Goal: Task Accomplishment & Management: Manage account settings

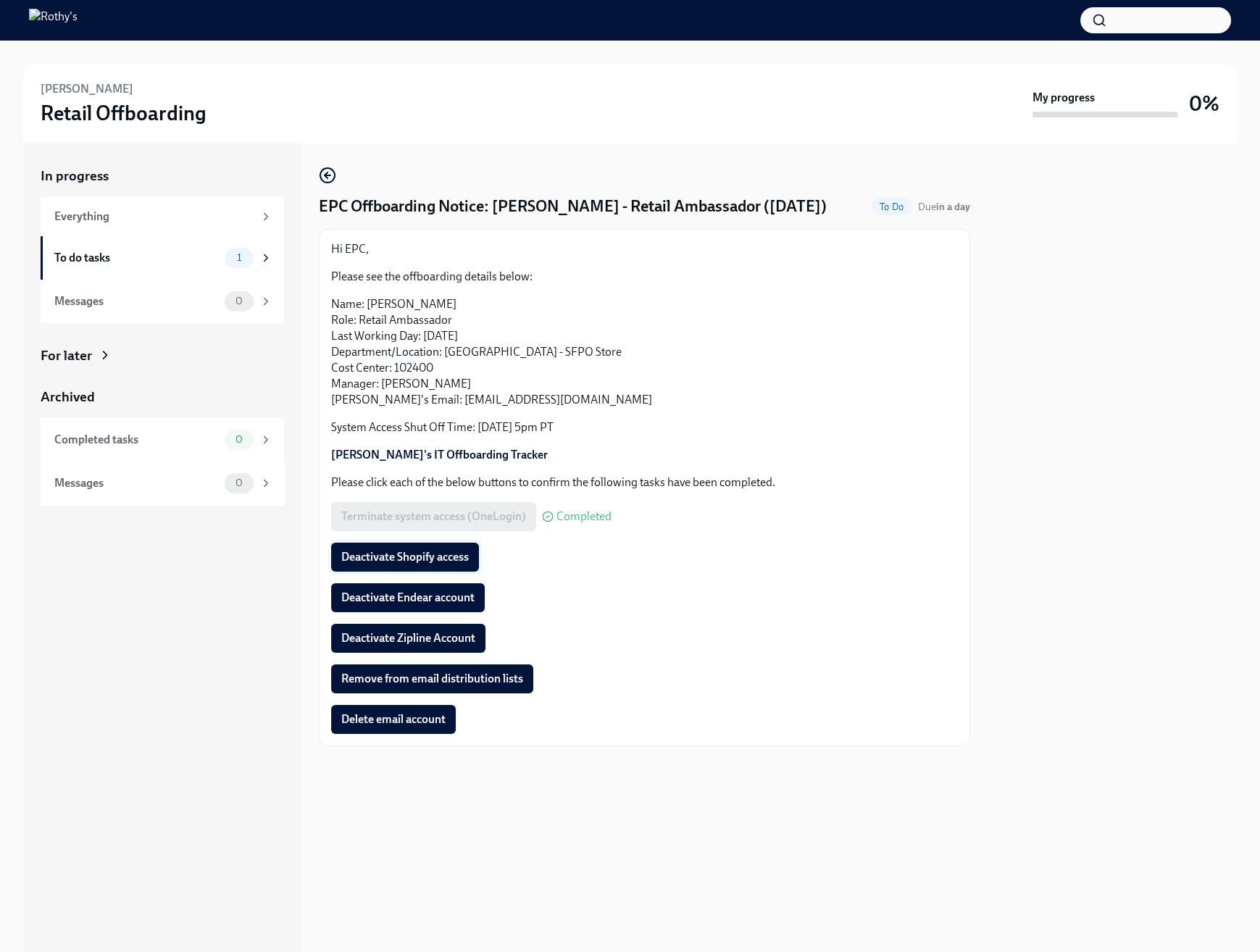
click at [437, 555] on span "Deactivate Shopify access" at bounding box center [405, 557] width 128 height 14
click at [543, 205] on h4 "EPC Offboarding Notice: Lidia Galvez - Retail Ambassador (08/29/2025)" at bounding box center [572, 207] width 508 height 22
copy h4 "Galvez"
click at [450, 597] on span "Deactivate Endear account" at bounding box center [408, 597] width 134 height 14
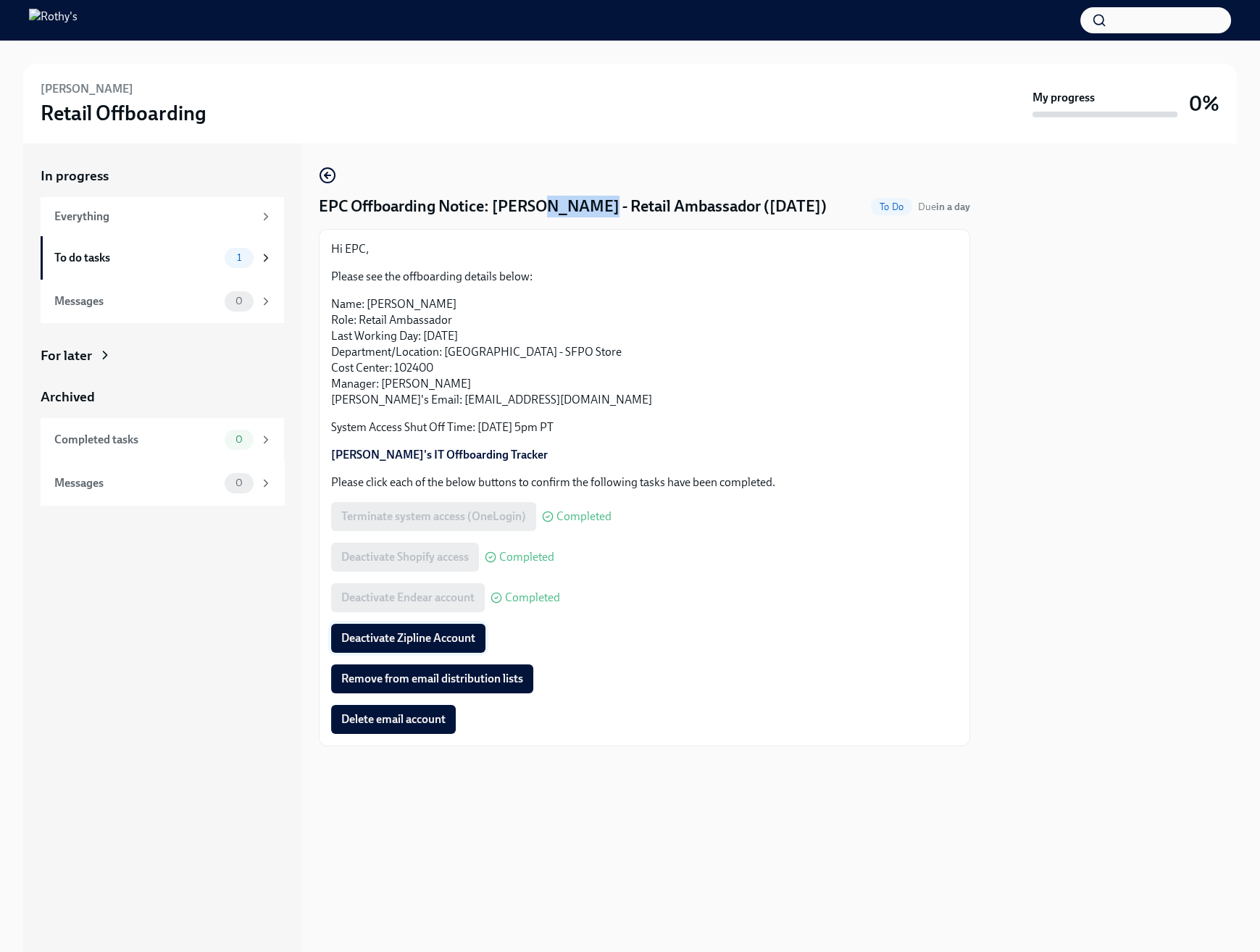
click at [434, 645] on span "Deactivate Zipline Account" at bounding box center [408, 638] width 134 height 14
click at [505, 683] on span "Remove from email distribution lists" at bounding box center [432, 678] width 182 height 14
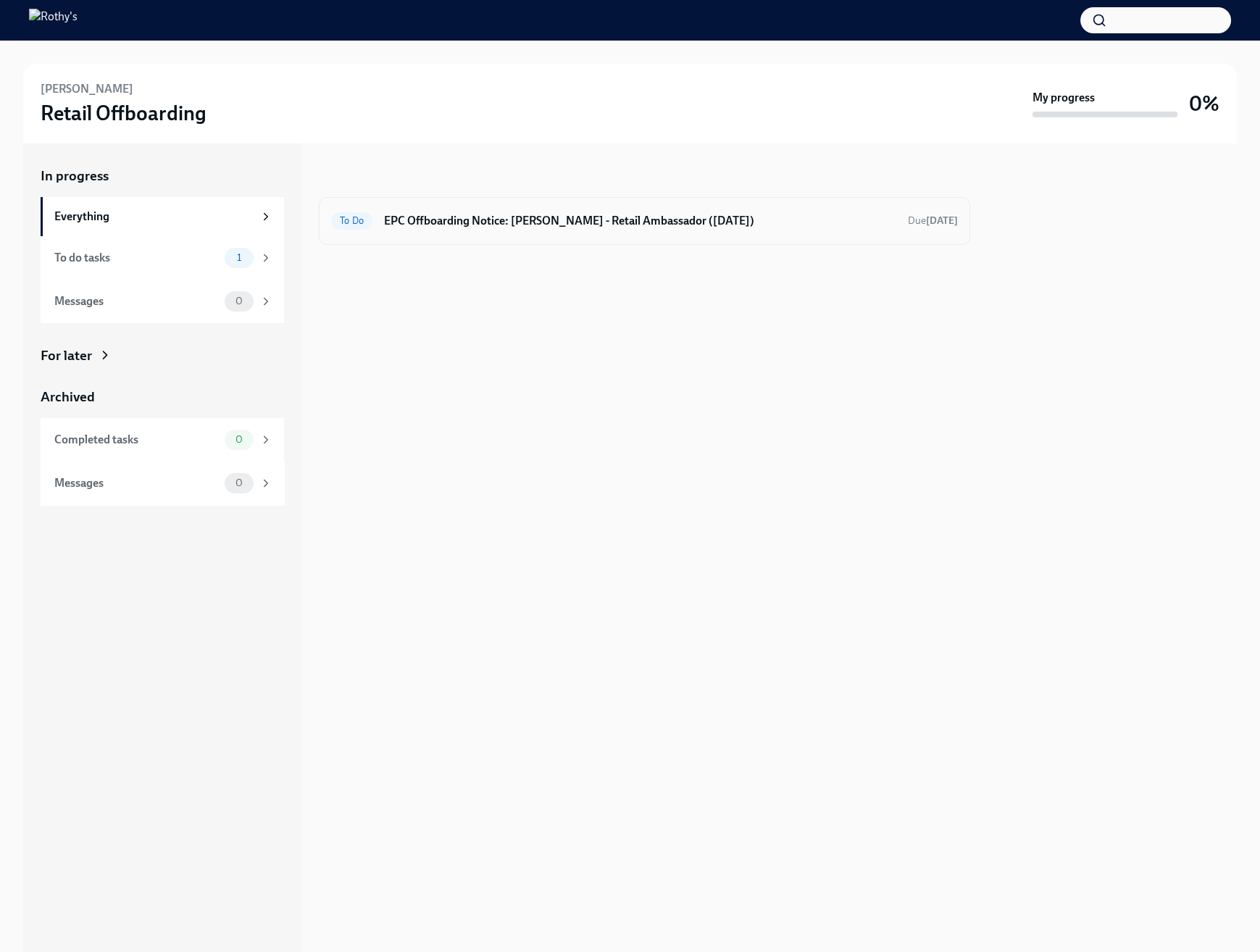
click at [562, 231] on div "To Do EPC Offboarding Notice: Mike Anderson - Retail Ambassador (08/27/2025) Du…" at bounding box center [645, 220] width 627 height 23
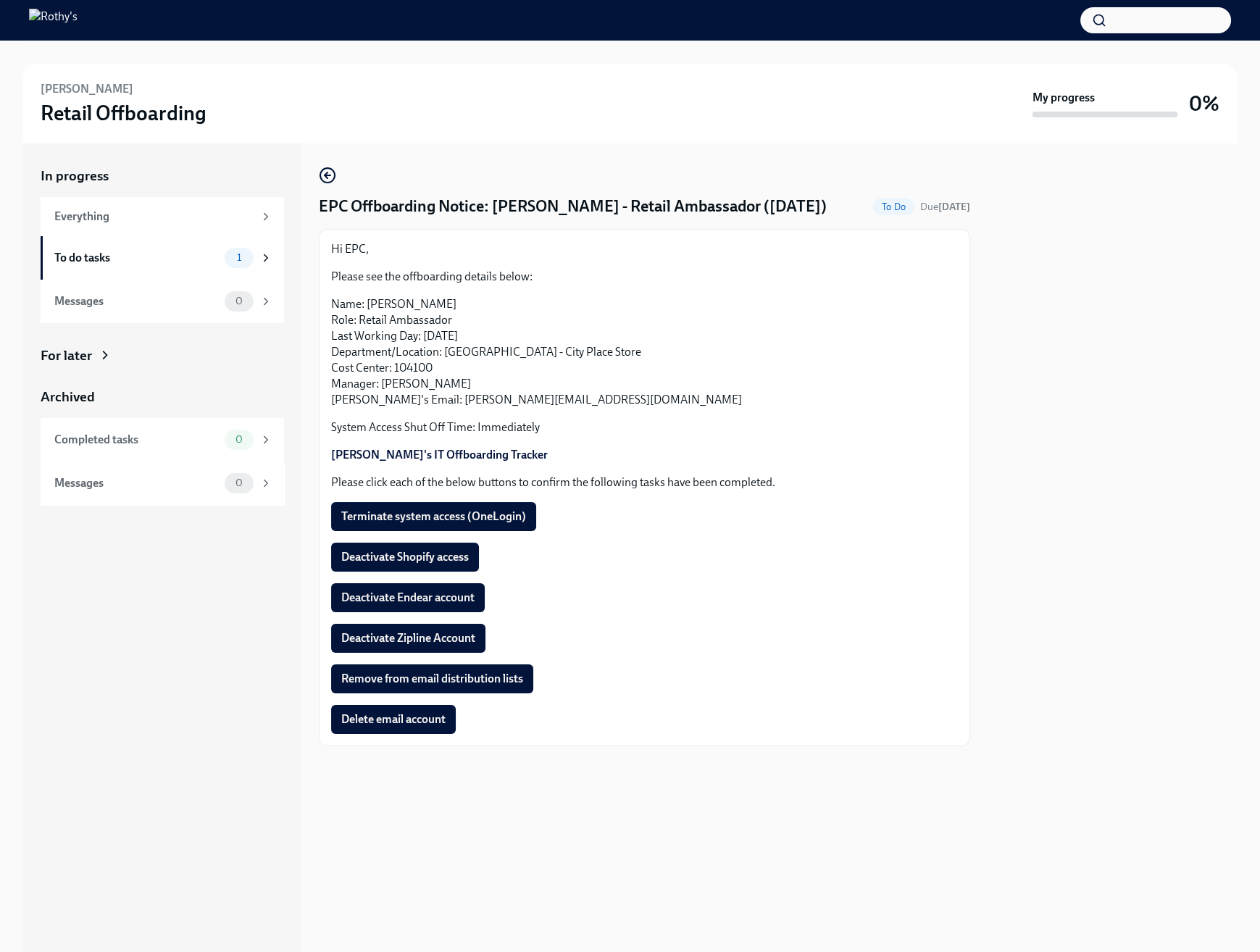
click at [709, 503] on div "Terminate system access (OneLogin)" at bounding box center [645, 516] width 627 height 29
click at [488, 520] on span "Terminate system access (OneLogin)" at bounding box center [434, 516] width 185 height 14
click at [421, 556] on span "Deactivate Shopify access" at bounding box center [405, 557] width 128 height 14
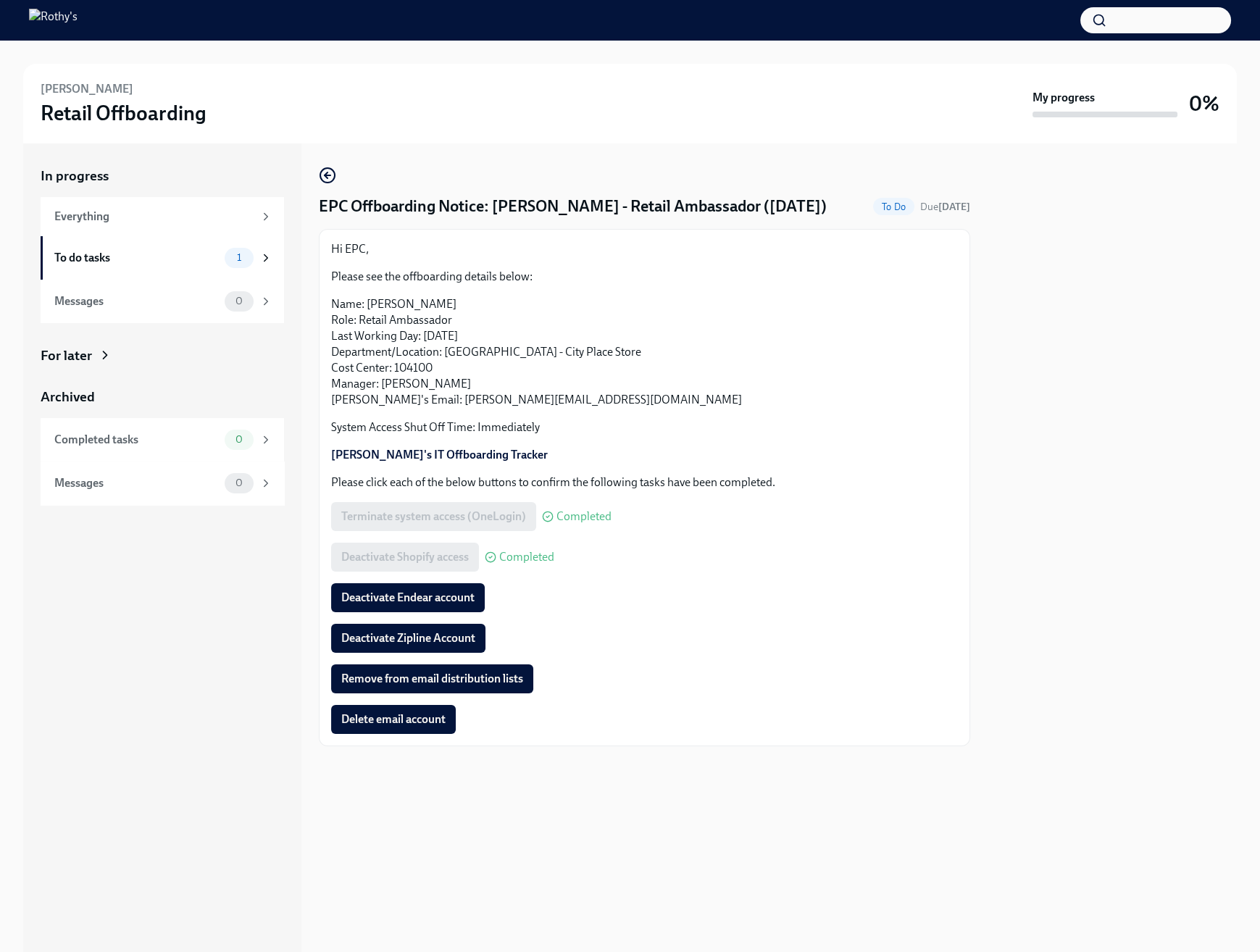
click at [420, 601] on span "Deactivate Endear account" at bounding box center [408, 597] width 134 height 14
click at [426, 633] on span "Deactivate Zipline Account" at bounding box center [408, 638] width 134 height 14
click at [445, 691] on button "Remove from email distribution lists" at bounding box center [432, 678] width 202 height 29
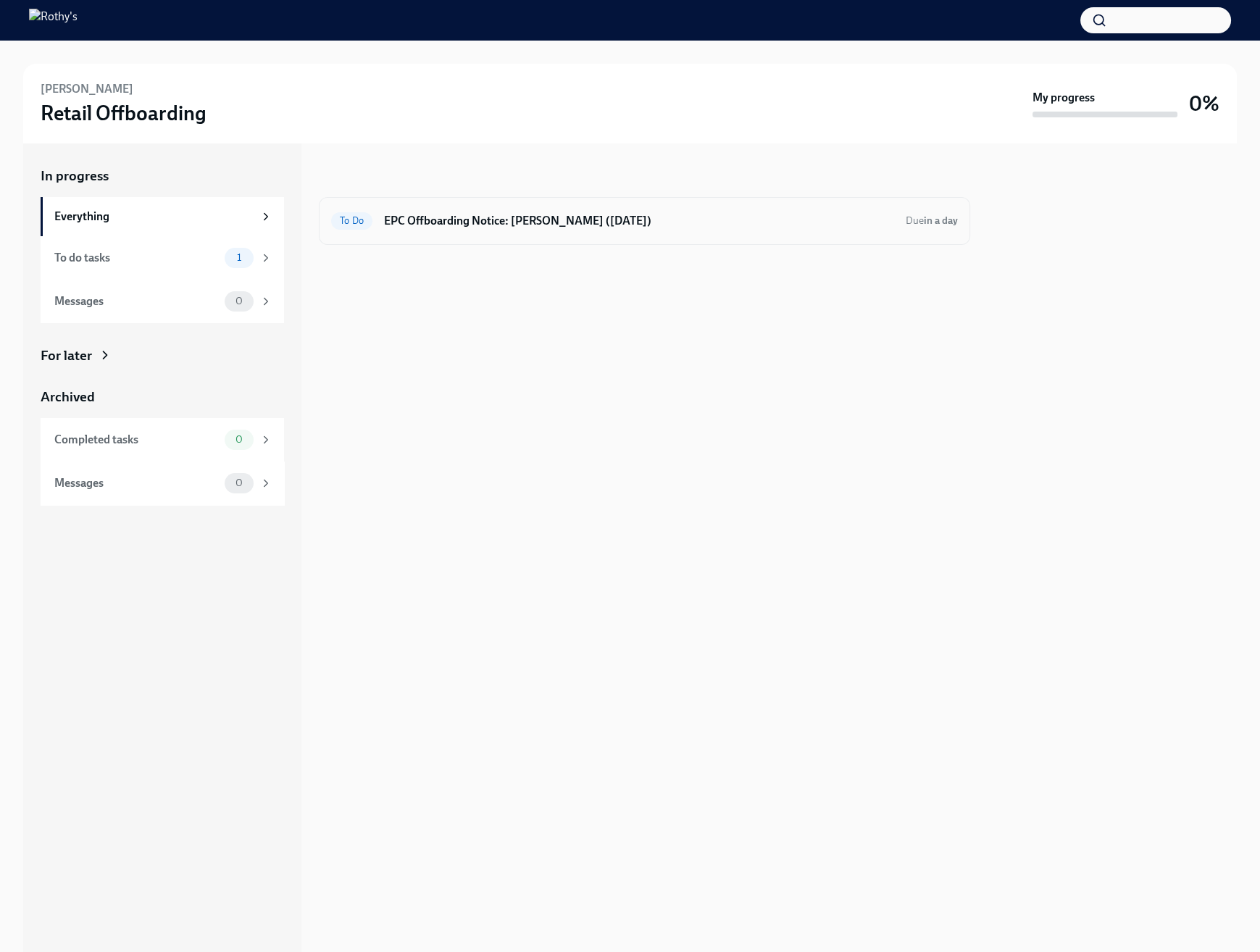
click at [526, 209] on div "To Do EPC Offboarding Notice: [PERSON_NAME] ([DATE]) Due in a day" at bounding box center [645, 220] width 627 height 23
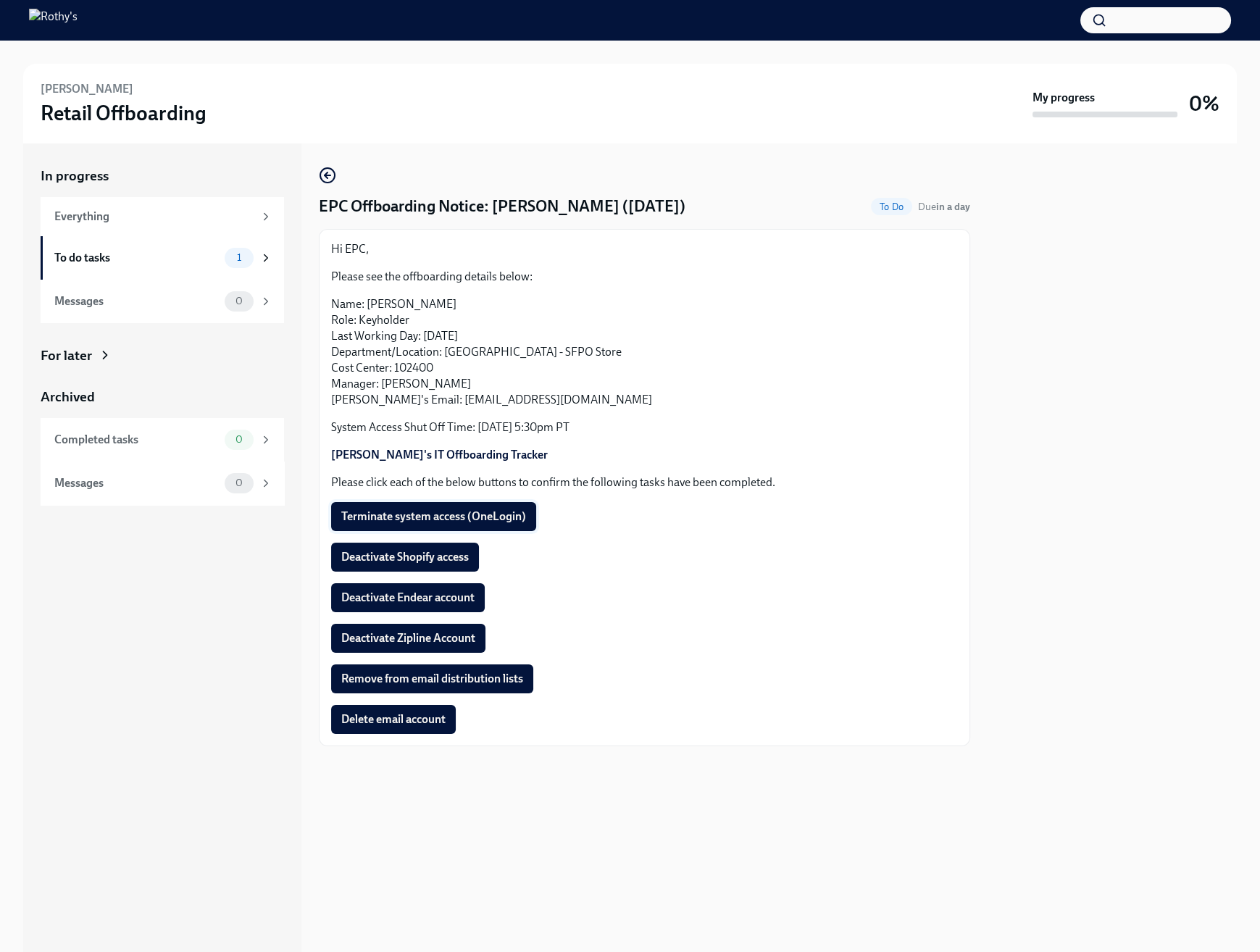
click at [496, 513] on span "Terminate system access (OneLogin)" at bounding box center [434, 516] width 185 height 14
click at [414, 562] on span "Deactivate Shopify access" at bounding box center [405, 557] width 128 height 14
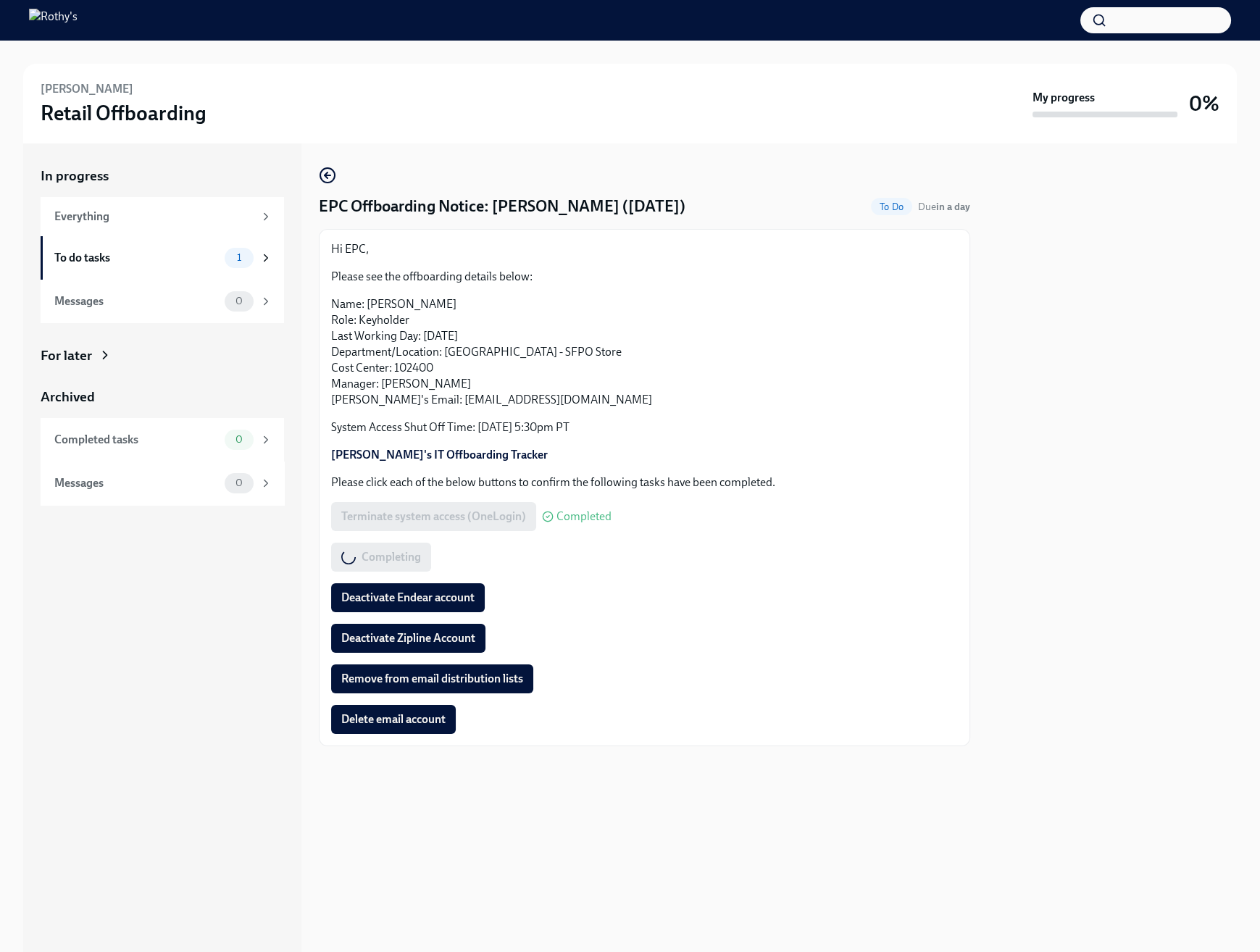
click at [1034, 378] on div at bounding box center [1112, 547] width 249 height 808
click at [429, 598] on span "Deactivate Endear account" at bounding box center [408, 597] width 134 height 14
click at [412, 632] on span "Deactivate Zipline Account" at bounding box center [408, 638] width 134 height 14
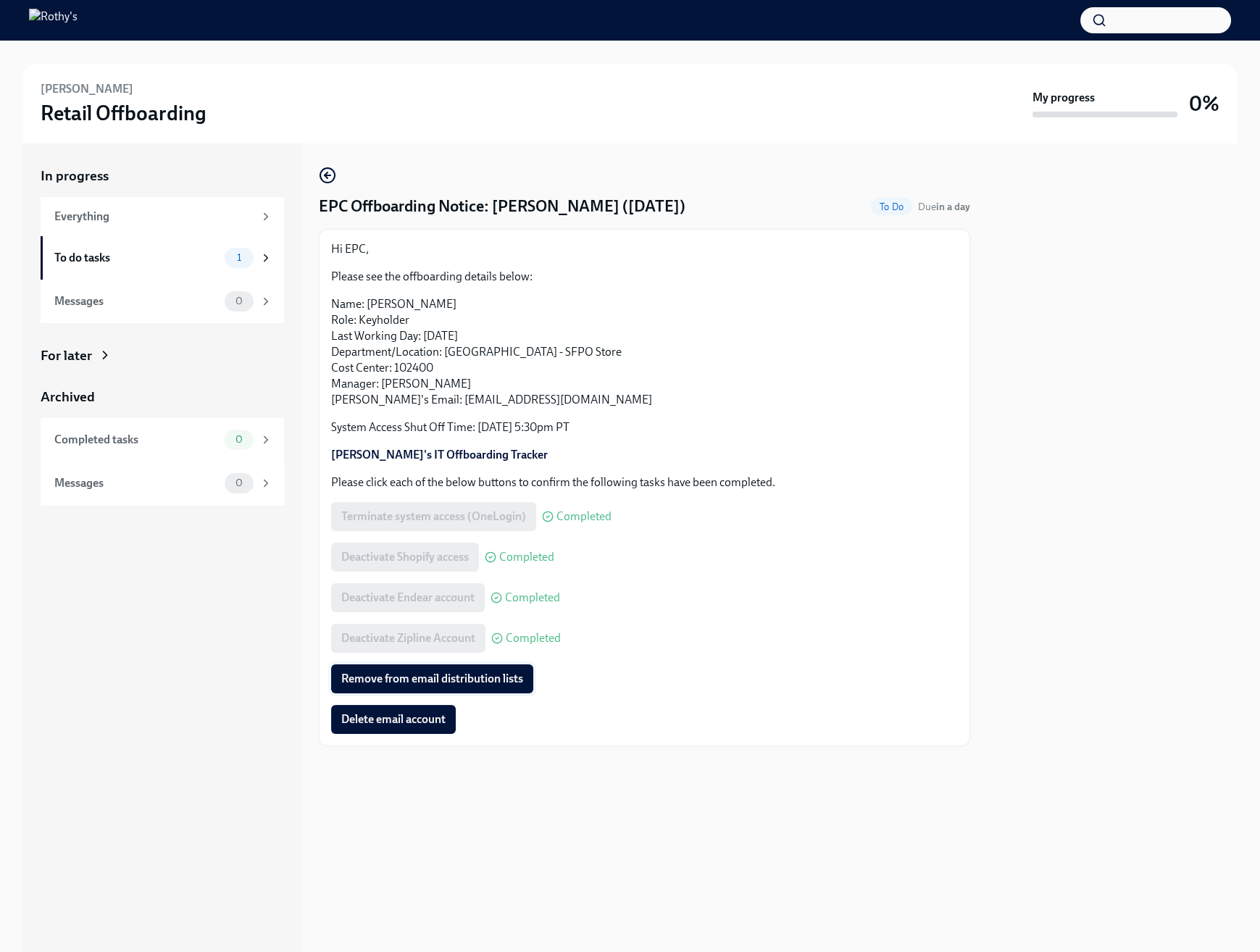
click at [423, 669] on button "Remove from email distribution lists" at bounding box center [432, 678] width 202 height 29
click at [635, 109] on div "Rita Wen Retail Offboarding" at bounding box center [533, 103] width 986 height 45
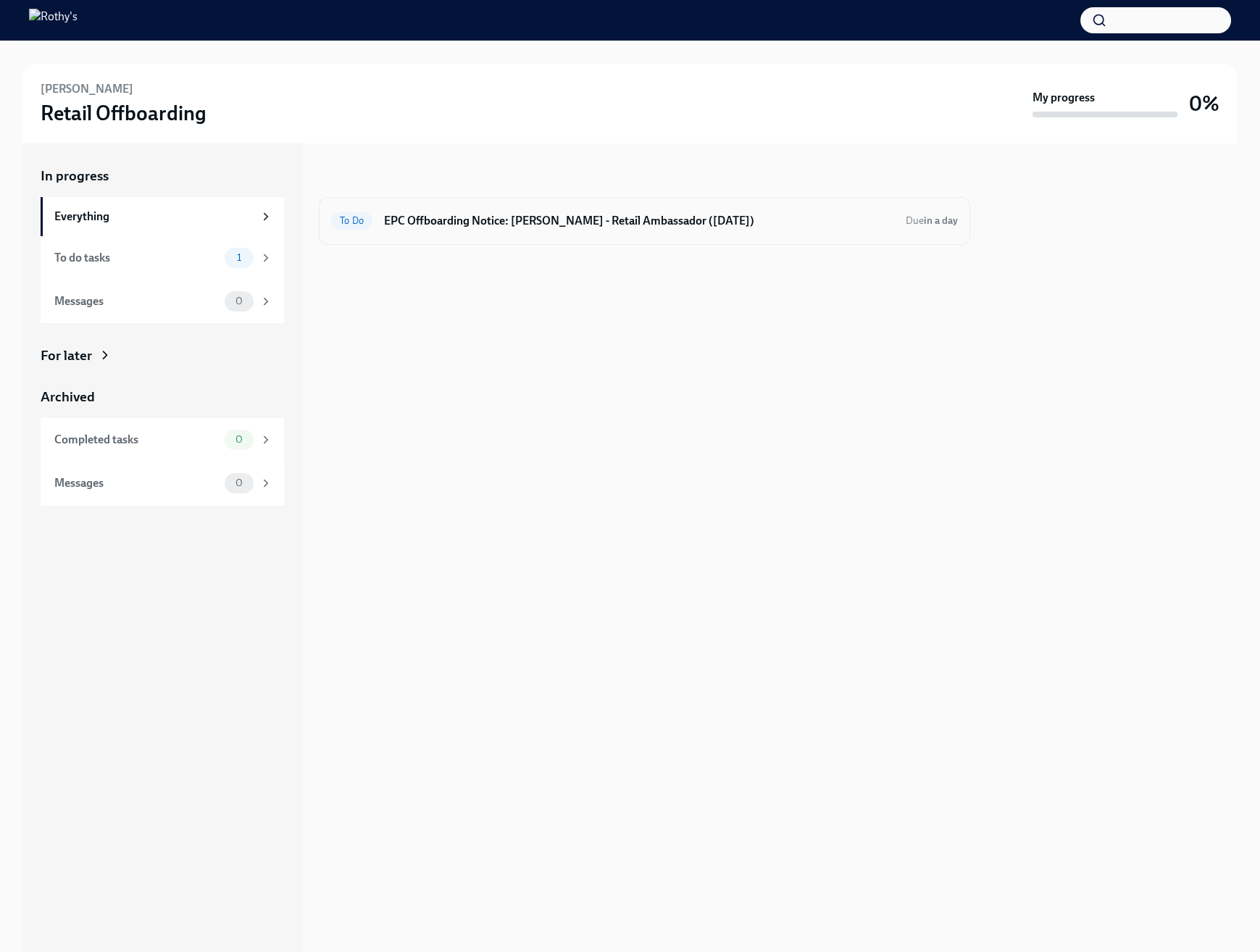
click at [592, 216] on h6 "EPC Offboarding Notice: Veronica Garcia - Retail Ambassador (08/29/2025)" at bounding box center [639, 220] width 510 height 16
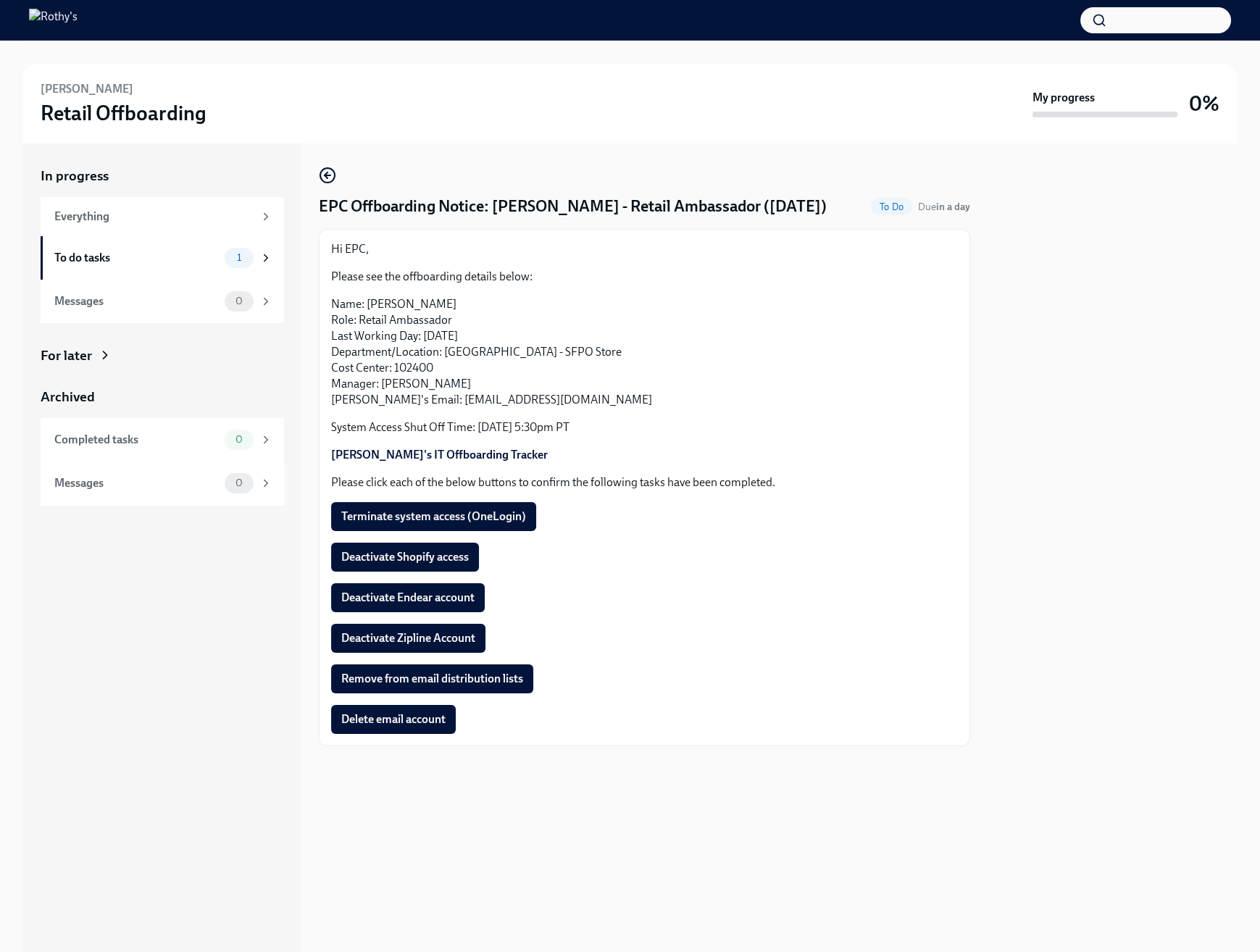
click at [610, 282] on p "Please see the offboarding details below:" at bounding box center [645, 276] width 627 height 16
click at [424, 522] on span "Terminate system access (OneLogin)" at bounding box center [434, 516] width 185 height 14
click at [417, 554] on span "Deactivate Shopify access" at bounding box center [405, 557] width 128 height 14
click at [411, 600] on span "Deactivate Endear account" at bounding box center [408, 597] width 134 height 14
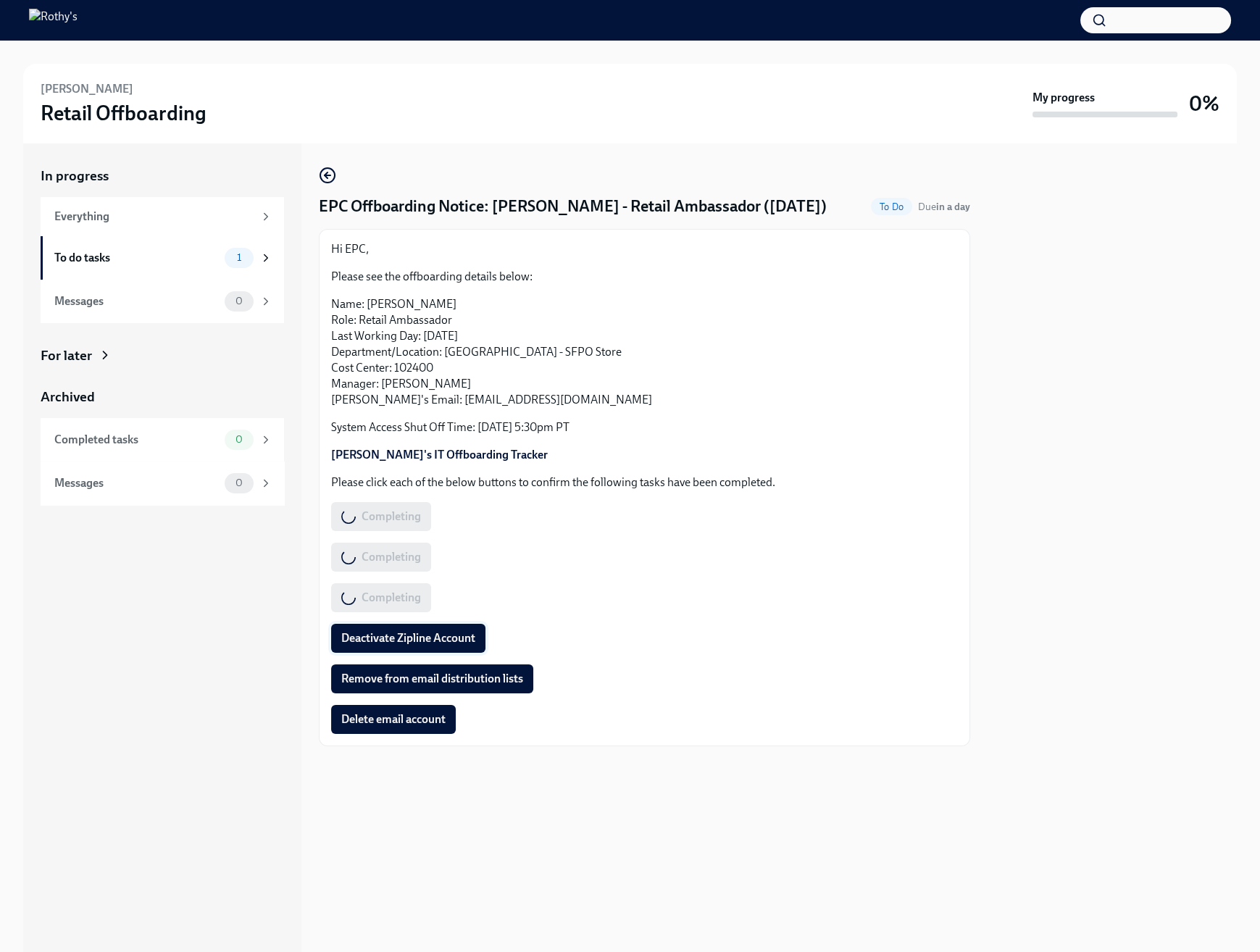
click at [404, 631] on span "Deactivate Zipline Account" at bounding box center [408, 638] width 134 height 14
click at [404, 672] on span "Remove from email distribution lists" at bounding box center [432, 678] width 182 height 14
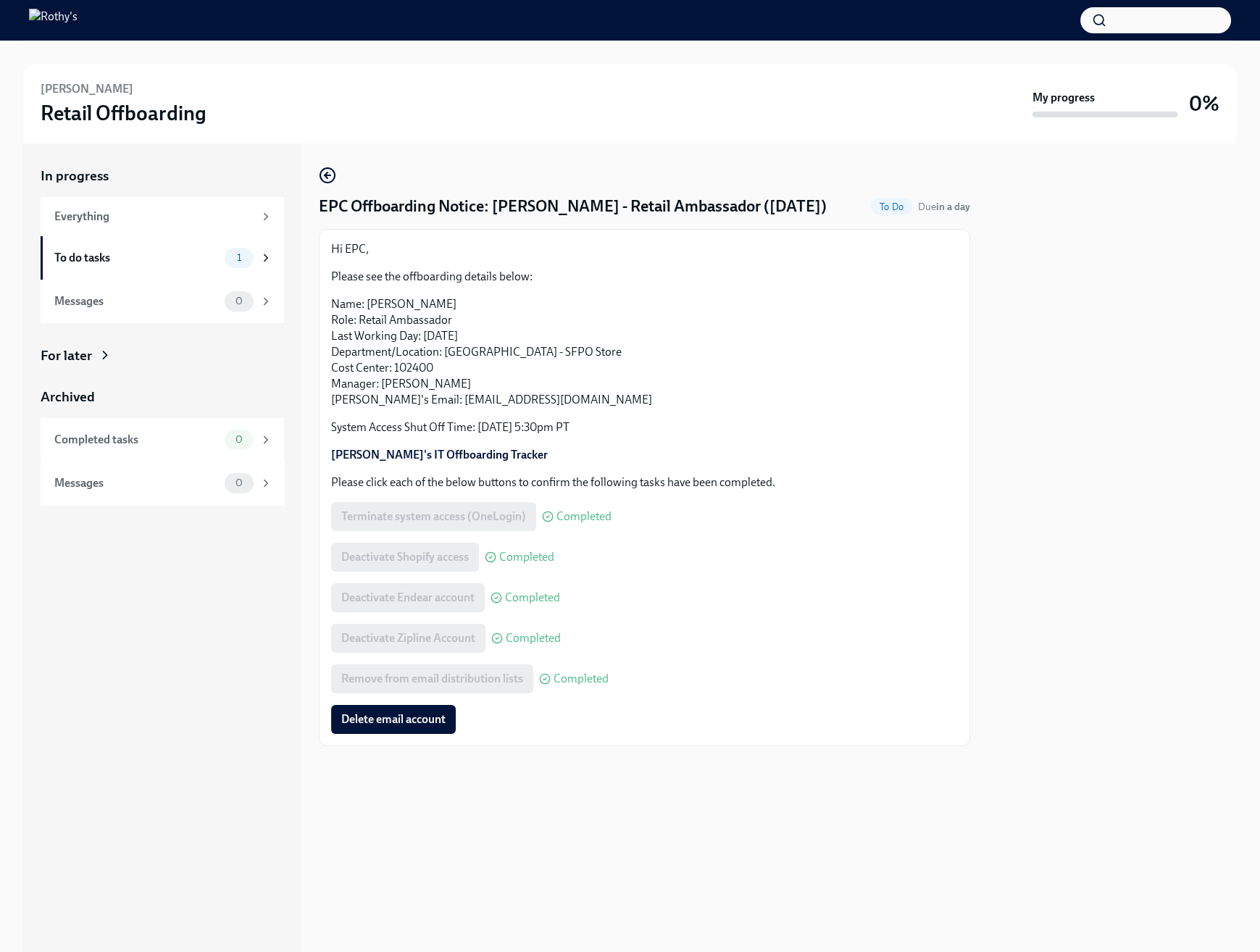
click at [618, 825] on div "EPC Offboarding Notice: Veronica Garcia - Retail Ambassador (08/29/2025) To Do …" at bounding box center [644, 547] width 652 height 808
click at [755, 463] on p "[PERSON_NAME]'s IT Offboarding Tracker" at bounding box center [645, 454] width 627 height 16
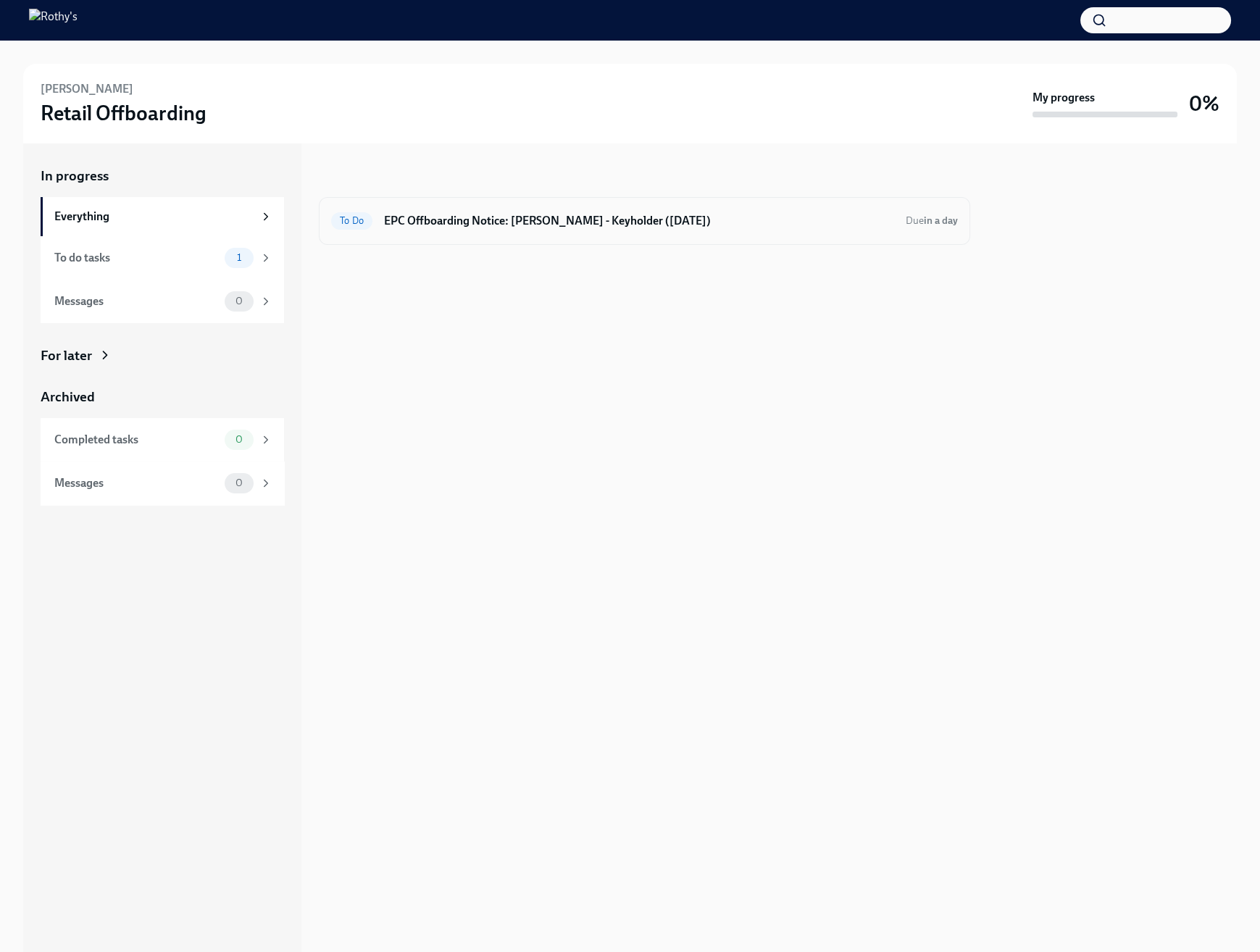
click at [618, 220] on h6 "EPC Offboarding Notice: [PERSON_NAME] - Keyholder ([DATE])" at bounding box center [639, 220] width 510 height 16
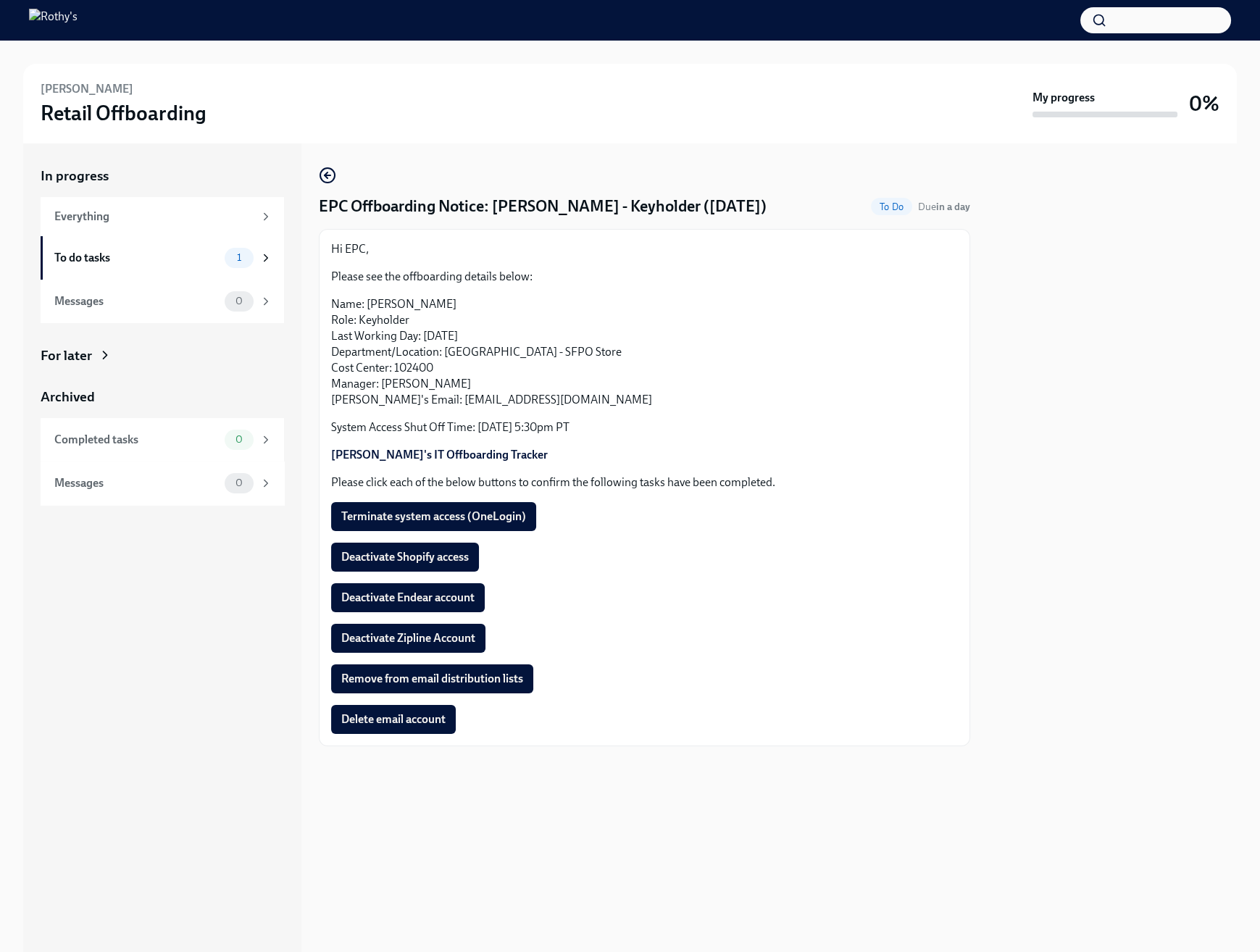
click at [997, 385] on div at bounding box center [1112, 547] width 249 height 808
drag, startPoint x: 655, startPoint y: 315, endPoint x: 145, endPoint y: 85, distance: 559.5
click at [653, 314] on p "Name: [PERSON_NAME] Role: Keyholder Last Working Day: [DATE] Department/Locatio…" at bounding box center [645, 352] width 627 height 112
